Goal: Complete application form

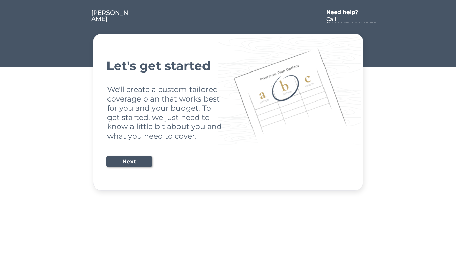
click at [228, 130] on div "Let's get started We'll create a custom-tailored coverage plan that works best …" at bounding box center [227, 112] width 243 height 140
click at [228, 96] on div "Let's get started We'll create a custom-tailored coverage plan that works best …" at bounding box center [227, 112] width 243 height 140
click at [228, 12] on div at bounding box center [226, 17] width 193 height 14
click at [228, 17] on div at bounding box center [226, 17] width 193 height 14
click at [78, 17] on div at bounding box center [78, 17] width 25 height 14
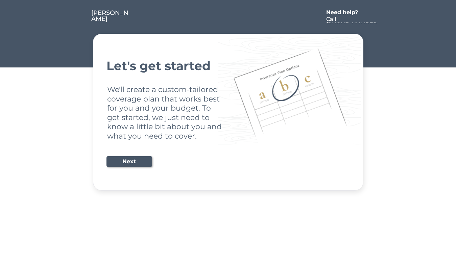
click at [226, 17] on div at bounding box center [226, 17] width 193 height 14
click at [345, 13] on div "Need help?" at bounding box center [345, 12] width 39 height 5
click at [384, 17] on div at bounding box center [384, 17] width 12 height 14
click at [80, 23] on div at bounding box center [79, 23] width 3 height 3
